Goal: Task Accomplishment & Management: Use online tool/utility

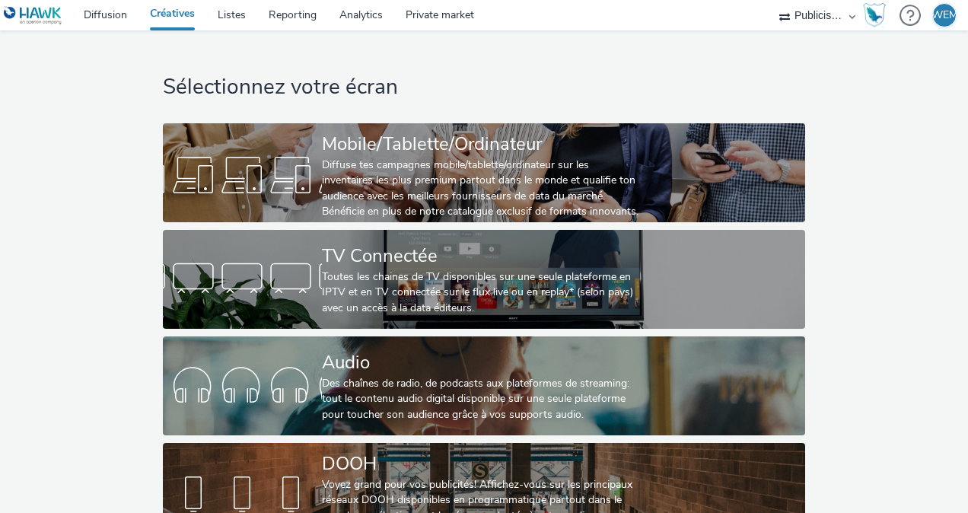
select select "08a58170-7f08-4922-abc8-b2d1eb407230"
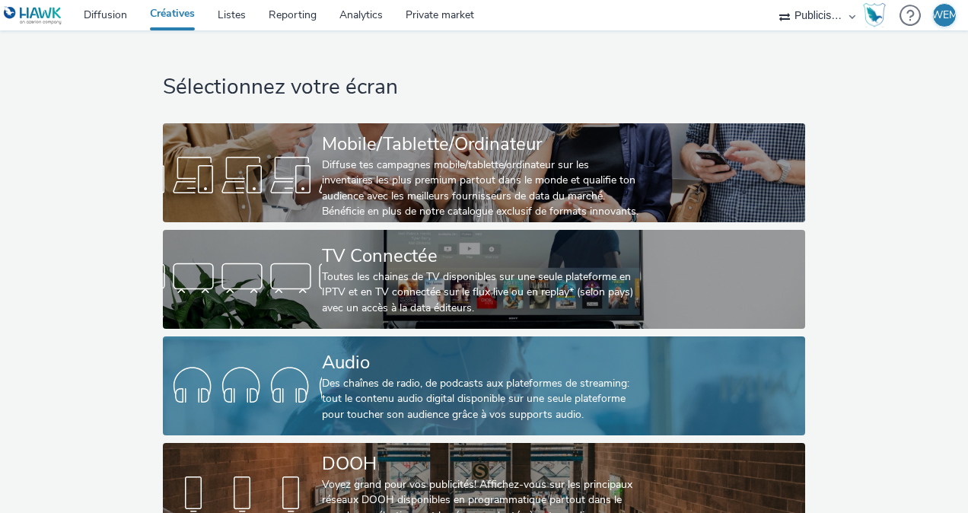
click at [340, 384] on div "Des chaînes de radio, de podcasts aux plateformes de streaming: tout le contenu…" at bounding box center [481, 399] width 318 height 46
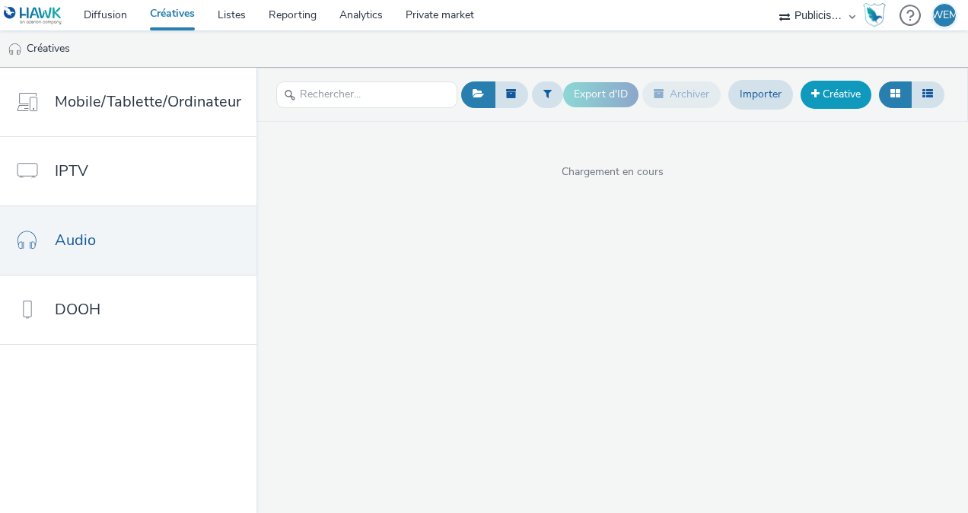
click at [830, 89] on link "Créative" at bounding box center [836, 94] width 71 height 27
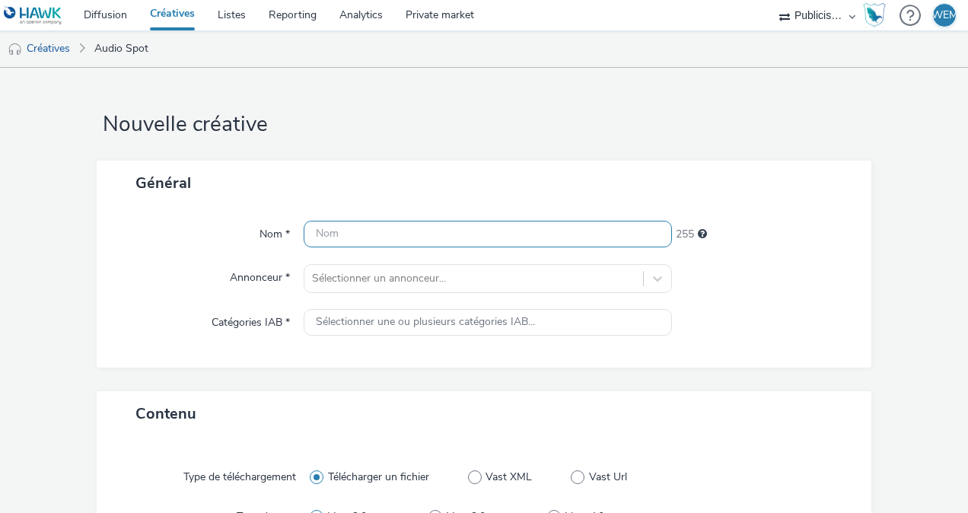
click at [431, 223] on input "text" at bounding box center [488, 234] width 368 height 27
drag, startPoint x: 490, startPoint y: 230, endPoint x: 40, endPoint y: 226, distance: 450.7
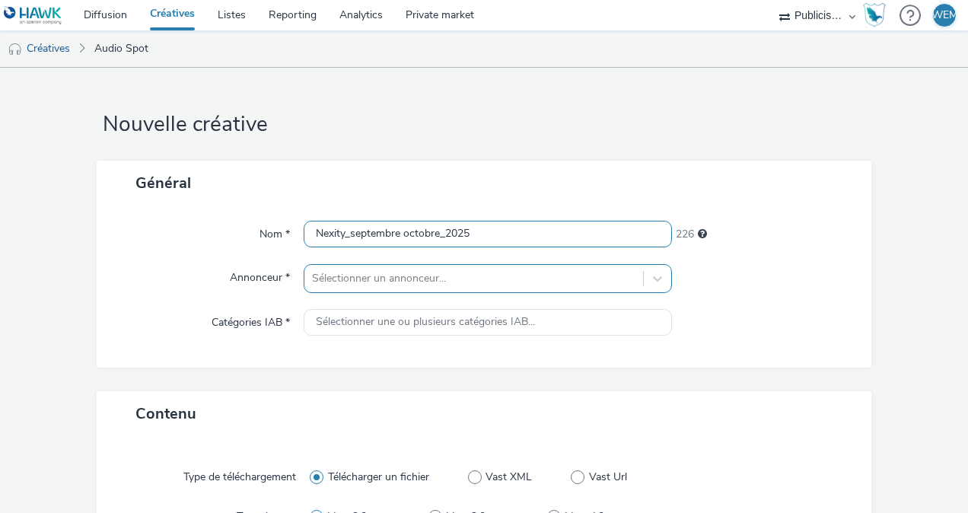
type input "Nexity_septembre octobre_2025"
click at [347, 276] on div "Sélectionner un annonceur..." at bounding box center [488, 278] width 368 height 29
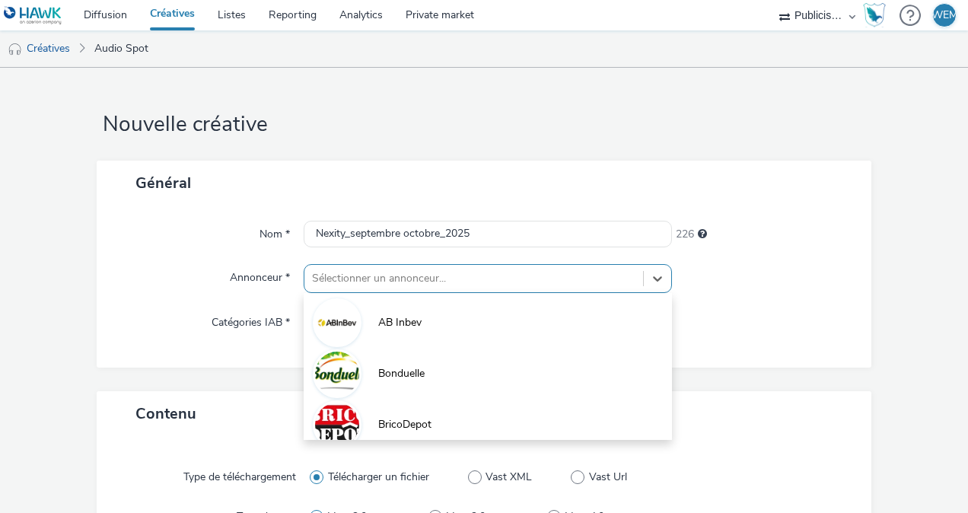
scroll to position [82, 0]
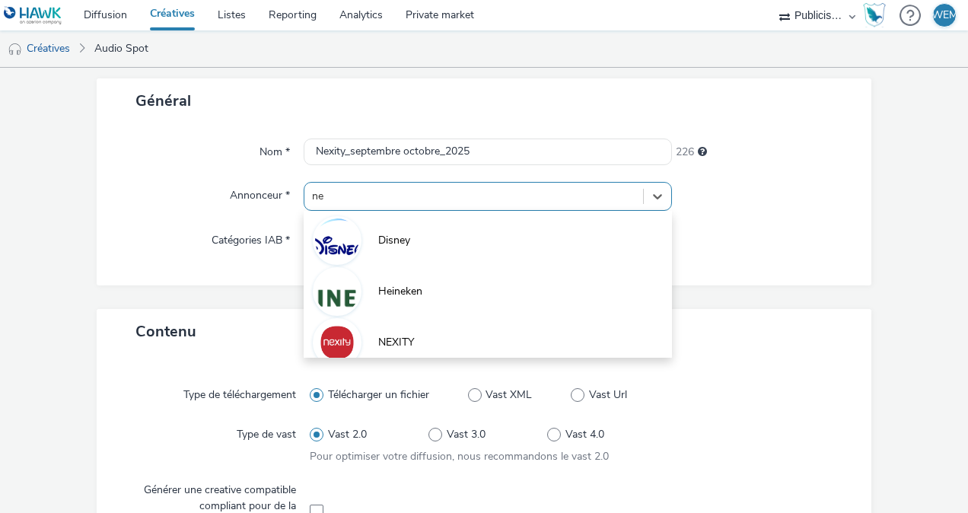
type input "nex"
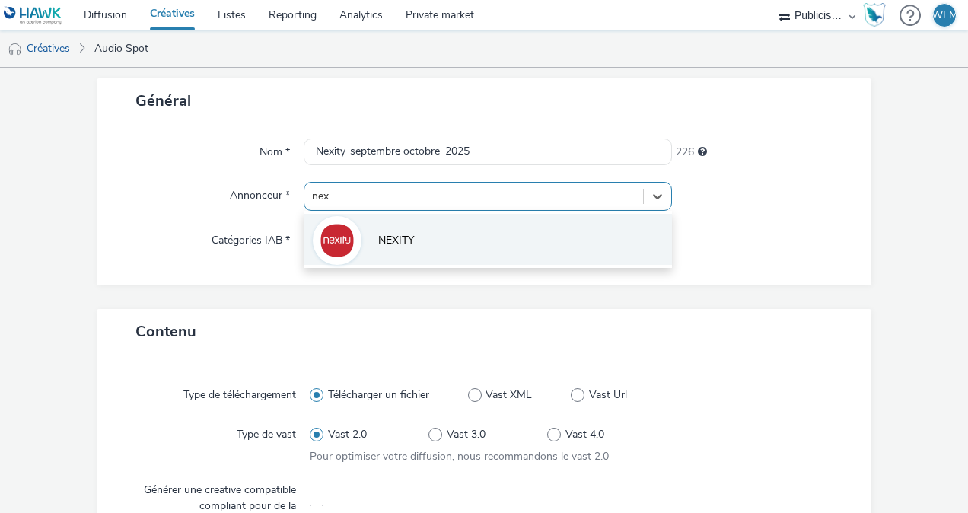
click at [442, 251] on li "NEXITY" at bounding box center [488, 239] width 368 height 51
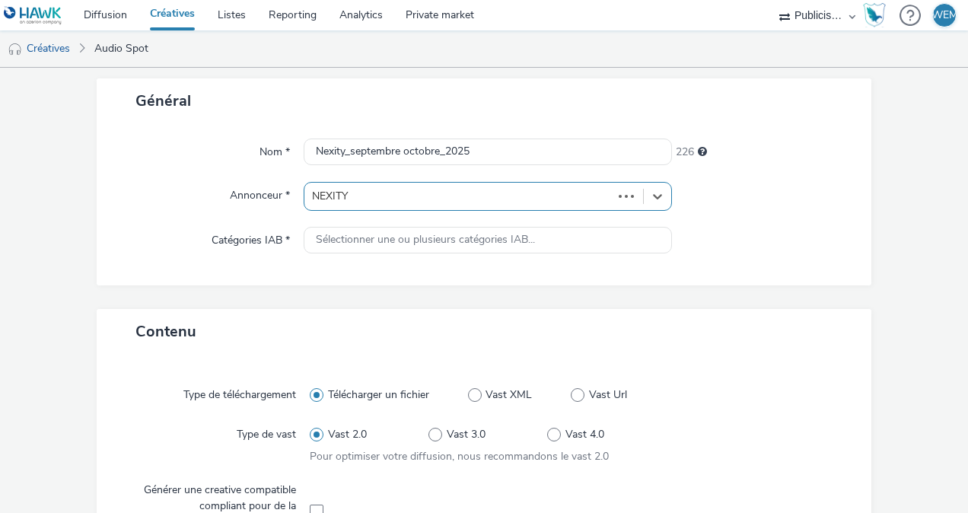
type input "[URL][DOMAIN_NAME]"
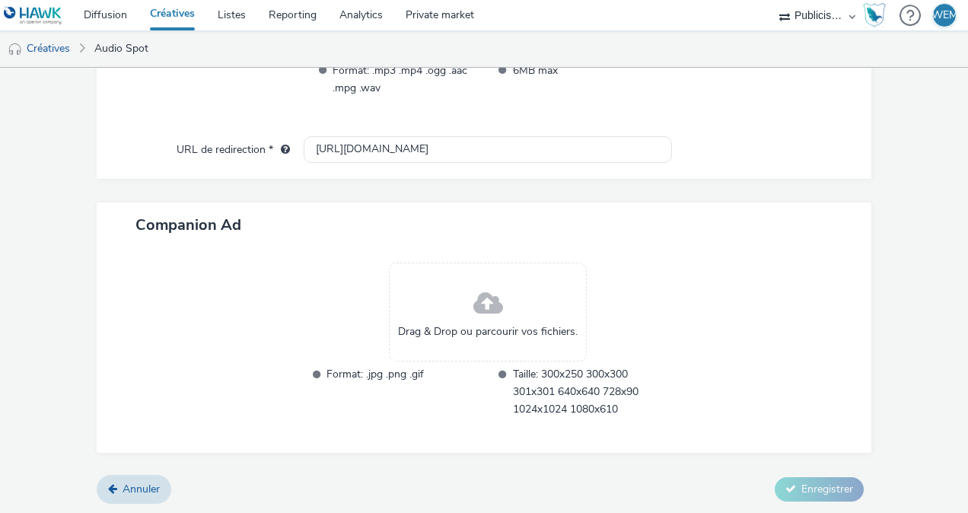
scroll to position [642, 0]
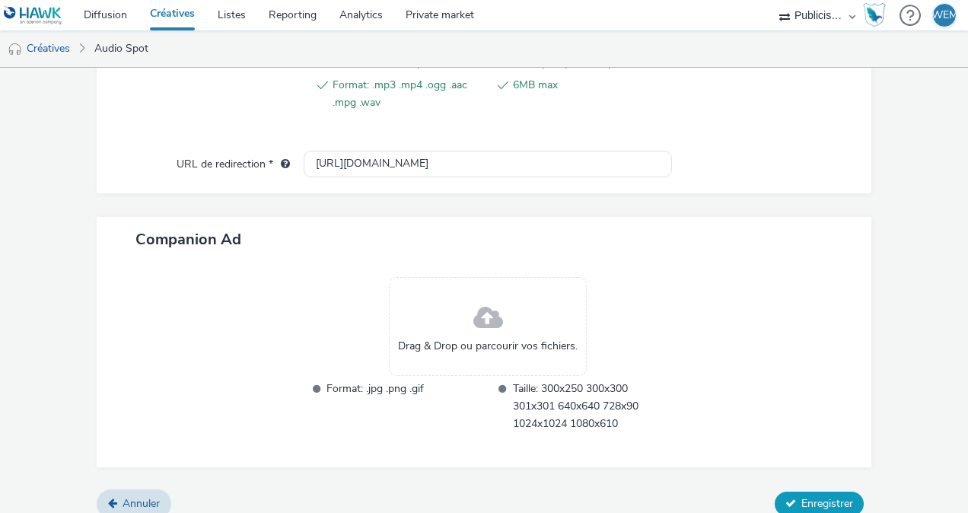
click at [802, 497] on span "Enregistrer" at bounding box center [828, 503] width 52 height 14
